Goal: Task Accomplishment & Management: Manage account settings

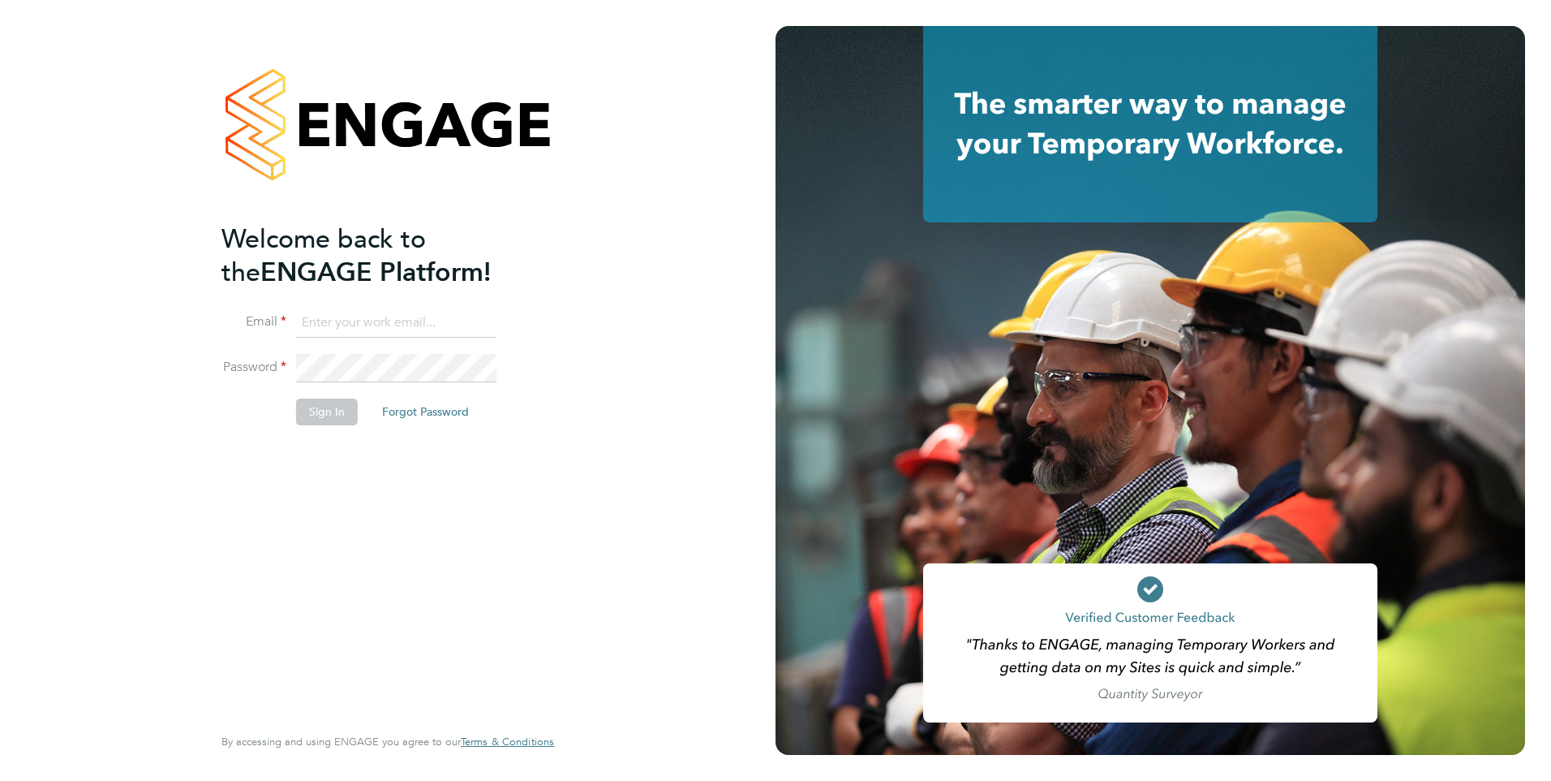
type input "[DOMAIN_NAME][EMAIL_ADDRESS][DOMAIN_NAME]"
click at [322, 421] on button "Sign In" at bounding box center [327, 411] width 62 height 26
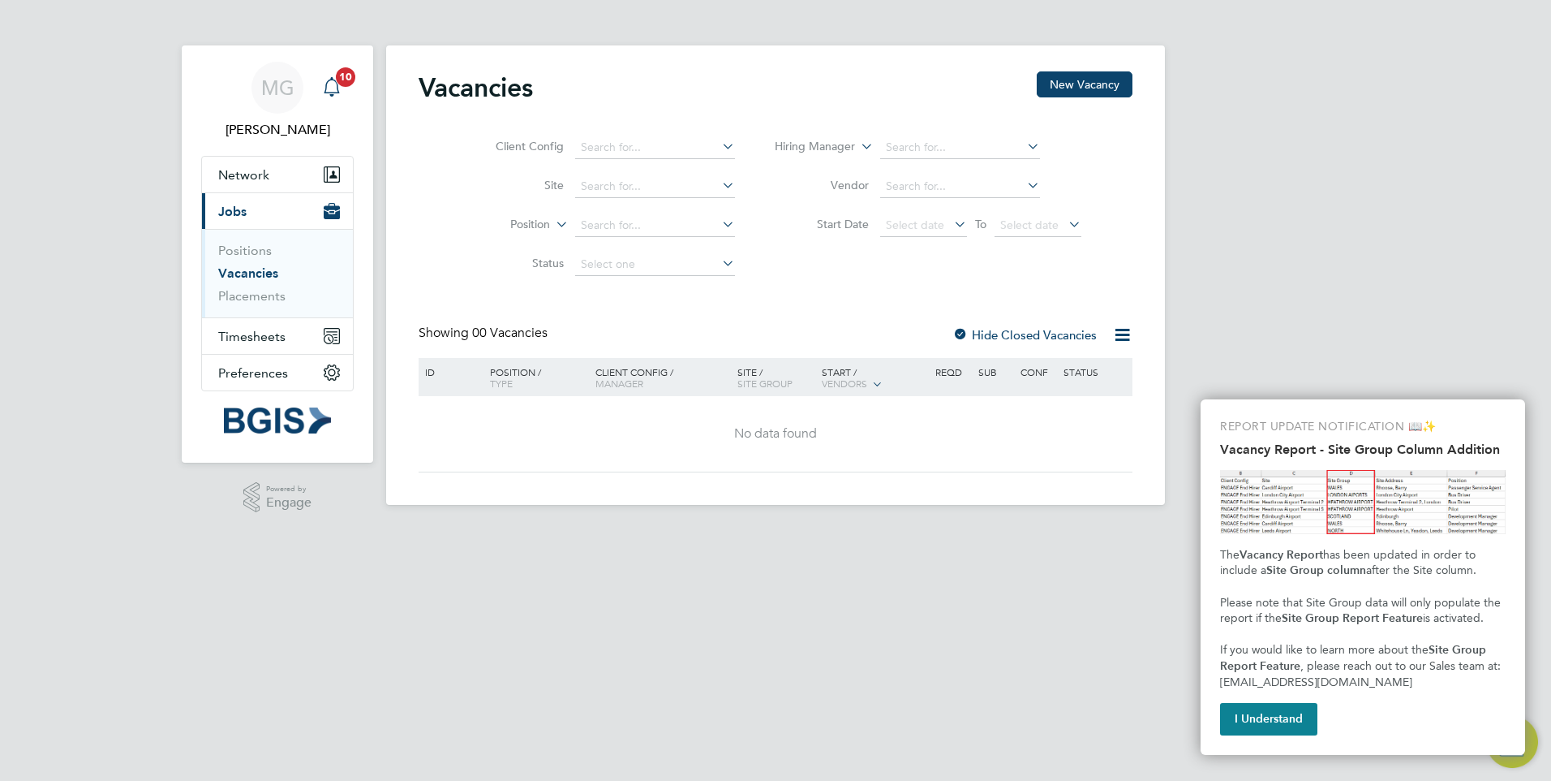
click at [344, 80] on span "10" at bounding box center [345, 76] width 19 height 19
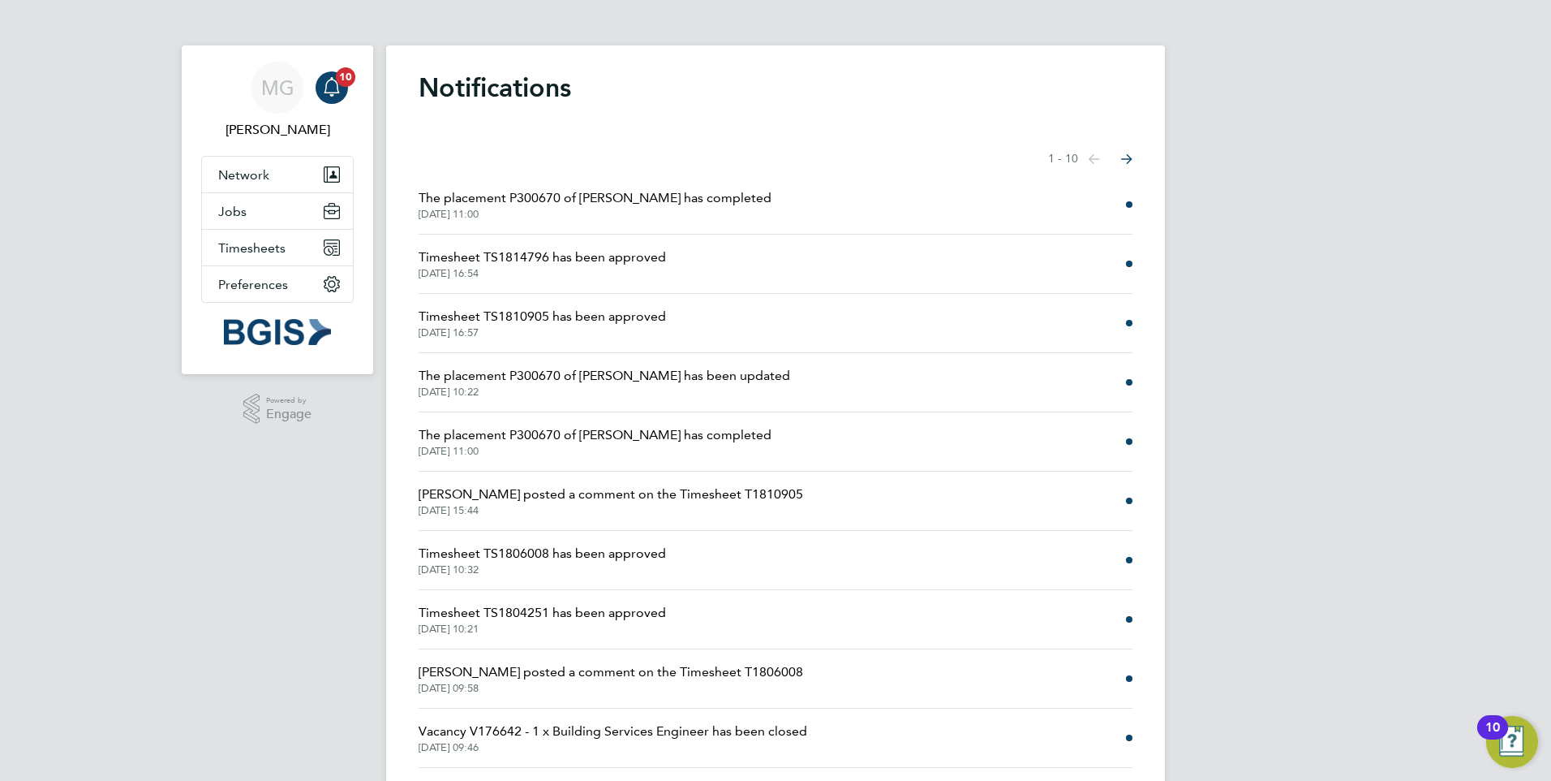
drag, startPoint x: 538, startPoint y: 209, endPoint x: 1235, endPoint y: 329, distance: 707.3
click at [1238, 331] on div "MG Michael Green Notifications 10 Applications: Network Sites Workers Jobs Posi…" at bounding box center [775, 413] width 1551 height 826
